Goal: Transaction & Acquisition: Purchase product/service

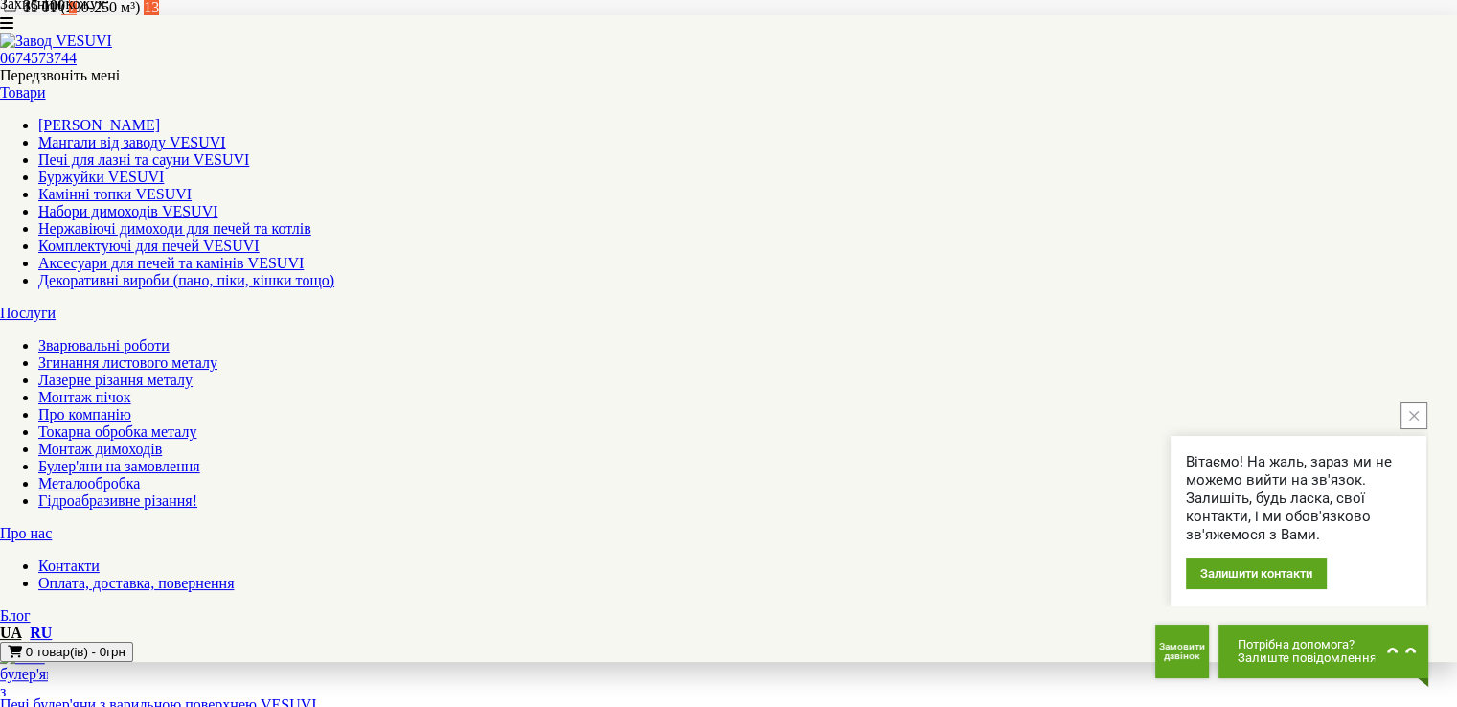
scroll to position [1303, 0]
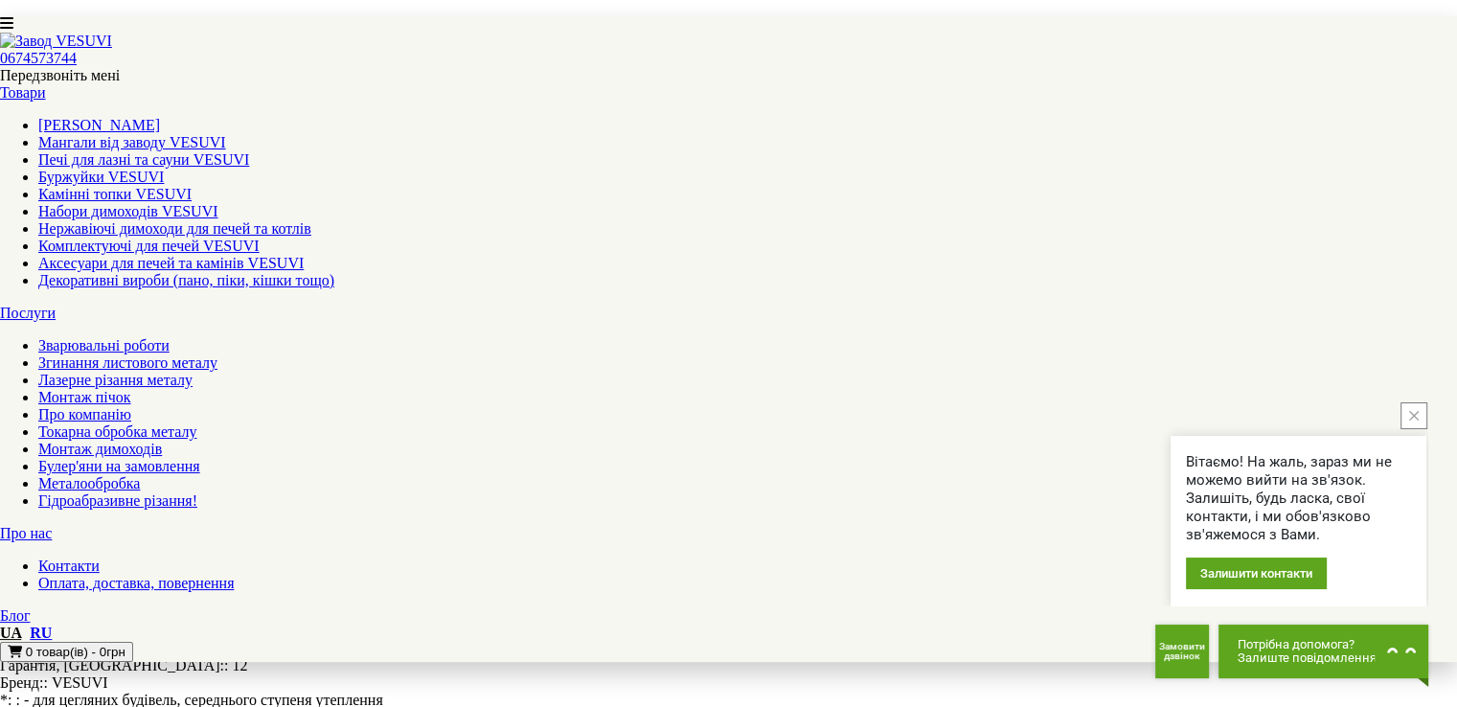
scroll to position [2038, 0]
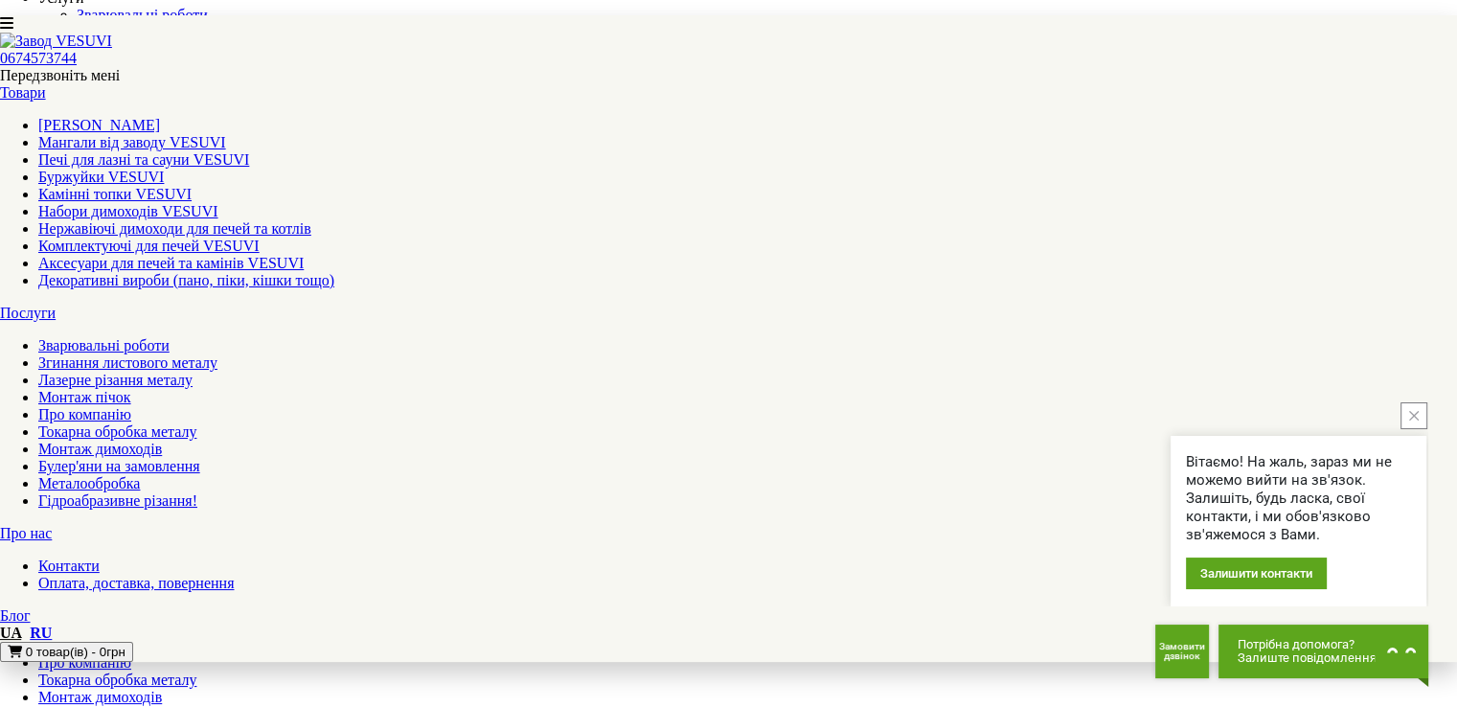
scroll to position [221, 0]
click at [1412, 406] on button "close button" at bounding box center [1414, 415] width 27 height 27
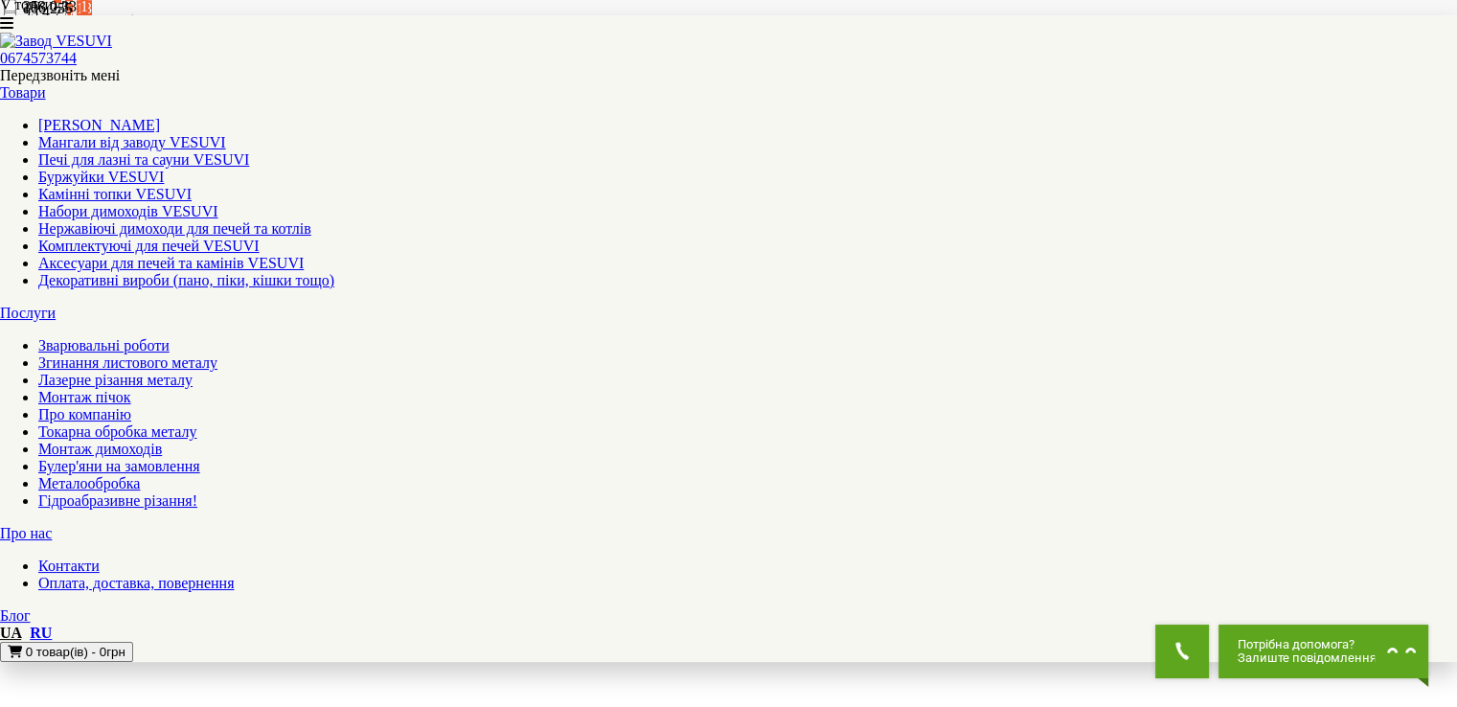
scroll to position [1425, 0]
drag, startPoint x: 1463, startPoint y: 251, endPoint x: 1410, endPoint y: 476, distance: 231.2
